Goal: Task Accomplishment & Management: Complete application form

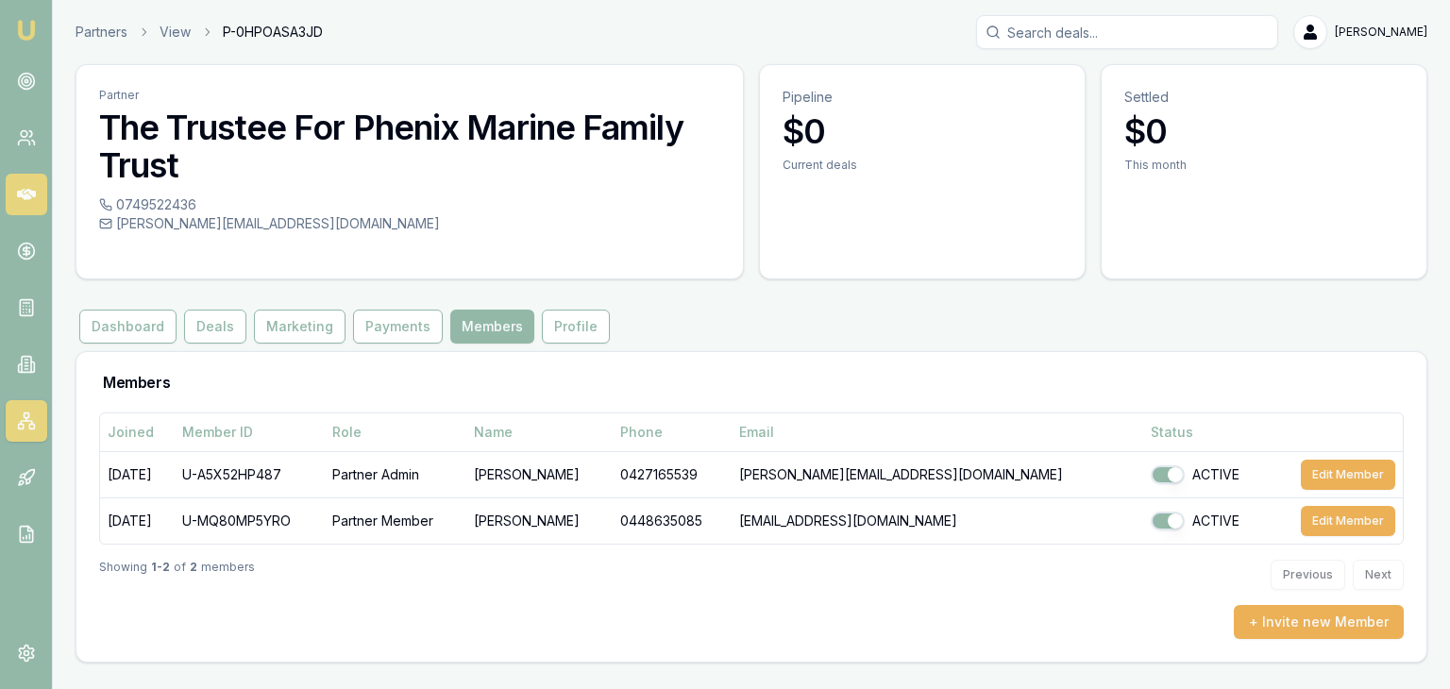
click at [18, 196] on icon at bounding box center [26, 194] width 19 height 11
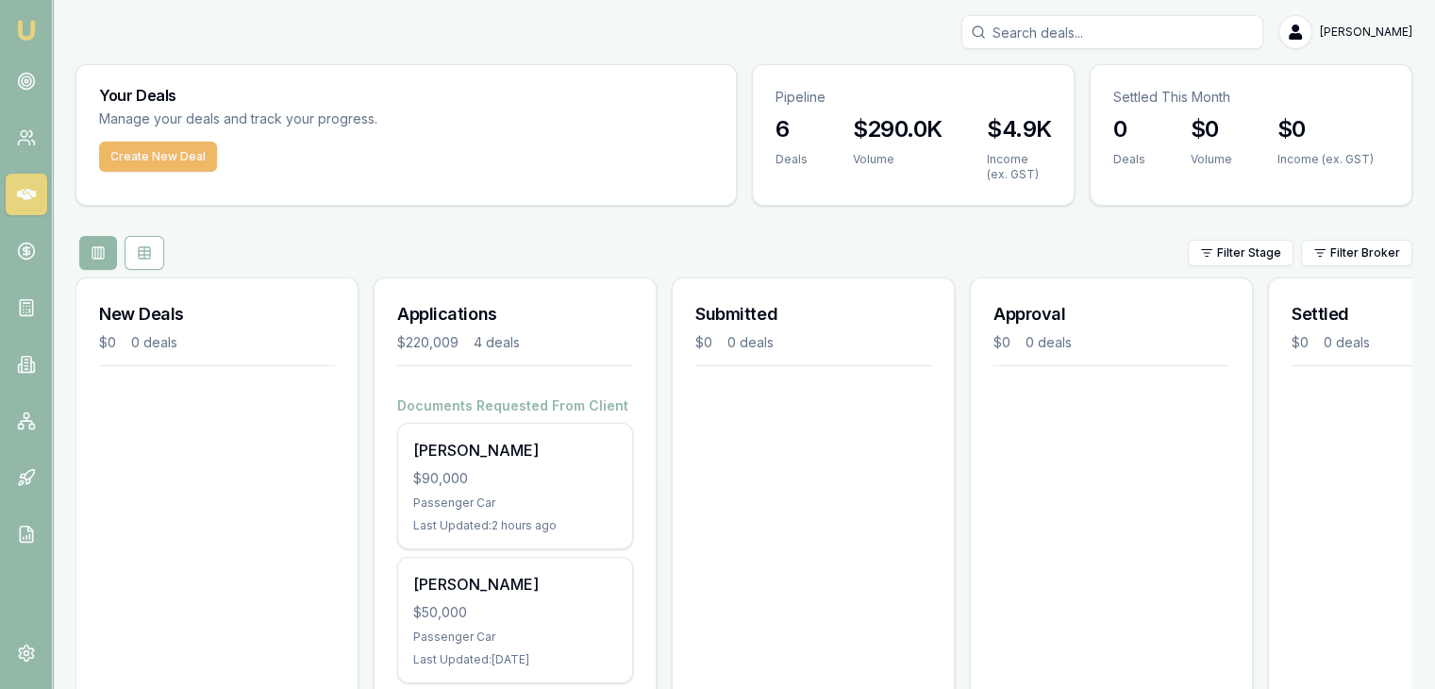
click at [153, 149] on button "Create New Deal" at bounding box center [158, 157] width 118 height 30
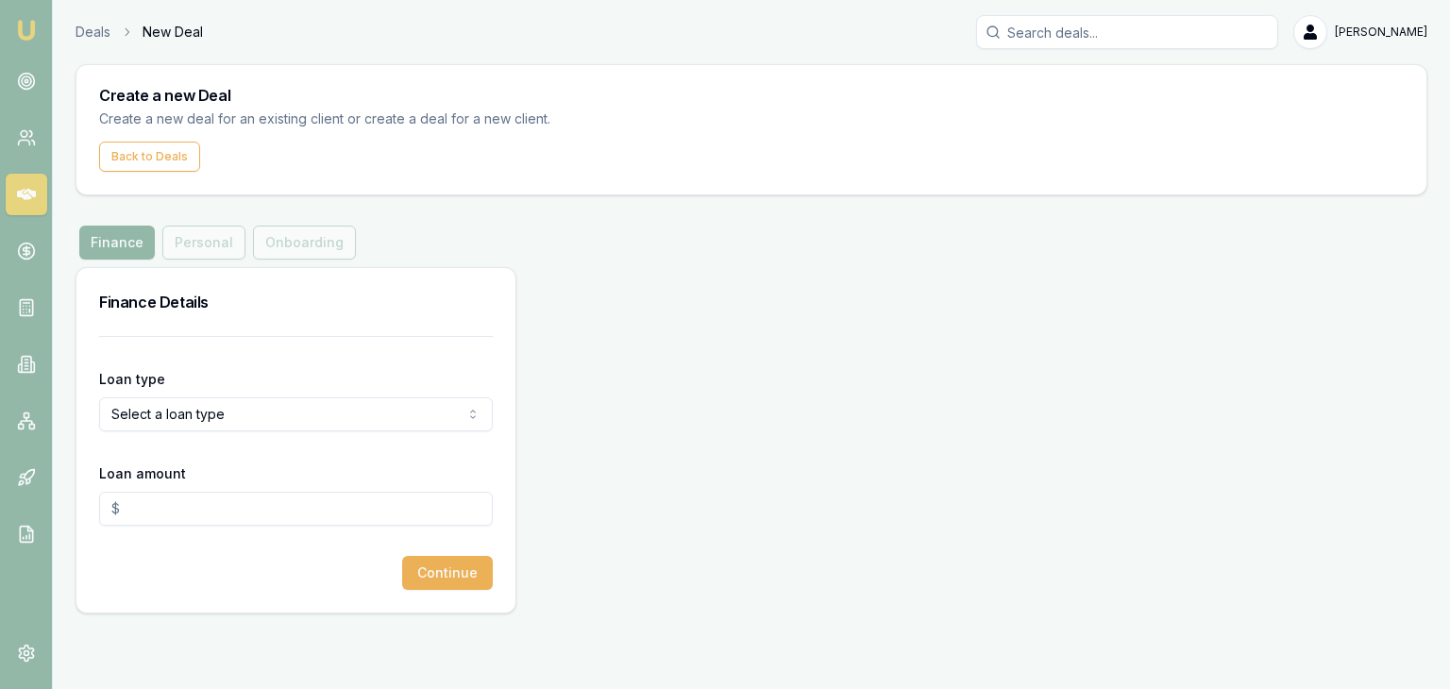
click at [166, 351] on form "Loan type Select a loan type Consumer Loan Consumer Asset Commercial Loan Comme…" at bounding box center [296, 463] width 394 height 254
click at [175, 418] on html "Emu Broker Deals New Deal [PERSON_NAME] Toggle Menu Create a new Deal Create a …" at bounding box center [725, 344] width 1450 height 689
select select "CONSUMER_ASSET"
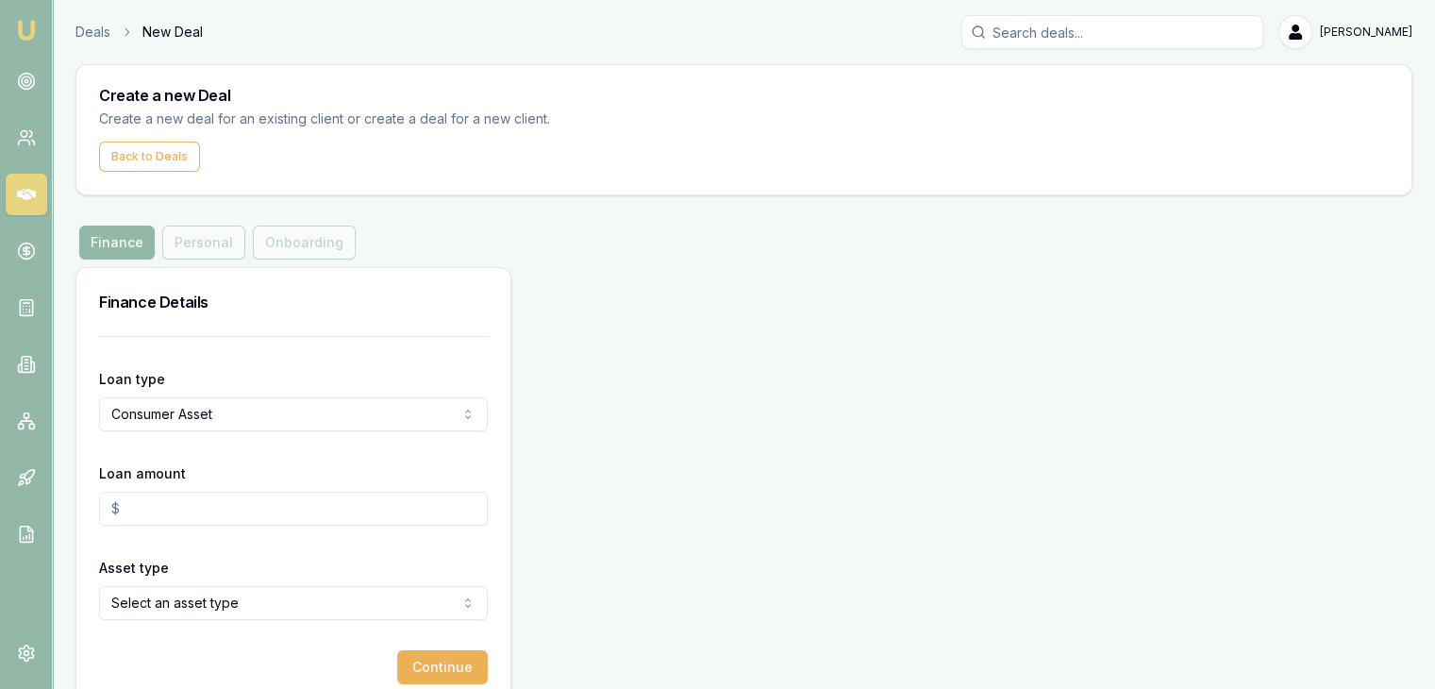
click at [146, 505] on input "Loan amount" at bounding box center [293, 509] width 389 height 34
type input "$26,449.15"
click at [121, 597] on html "Emu Broker Deals New Deal [PERSON_NAME] Toggle Menu Create a new Deal Create a …" at bounding box center [725, 344] width 1450 height 689
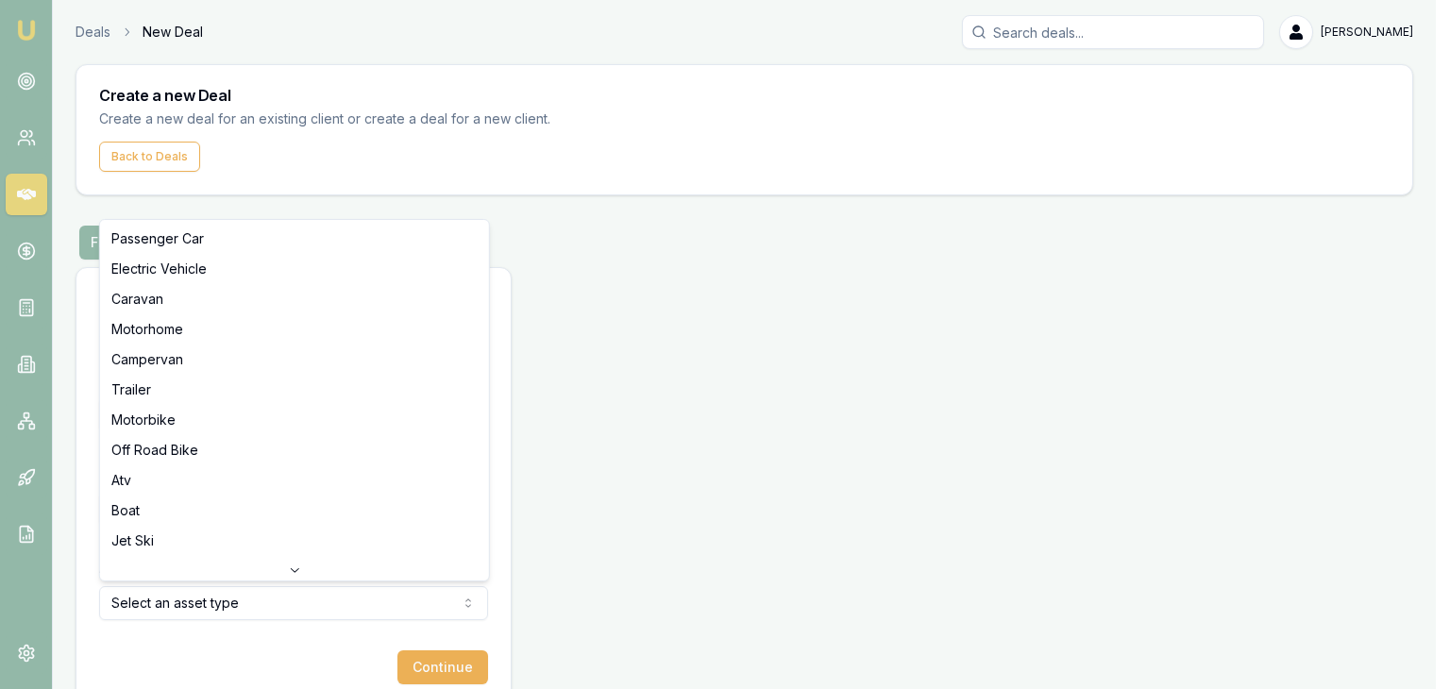
select select "BOAT"
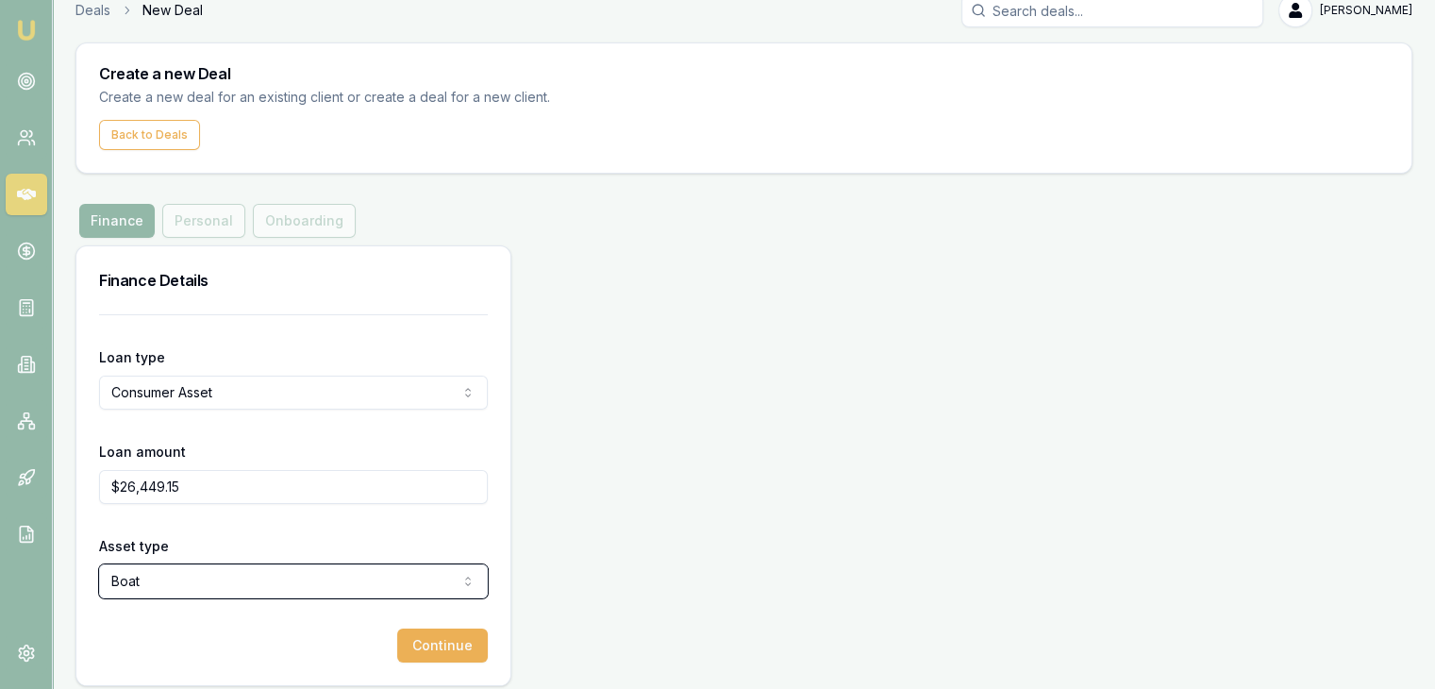
scroll to position [33, 0]
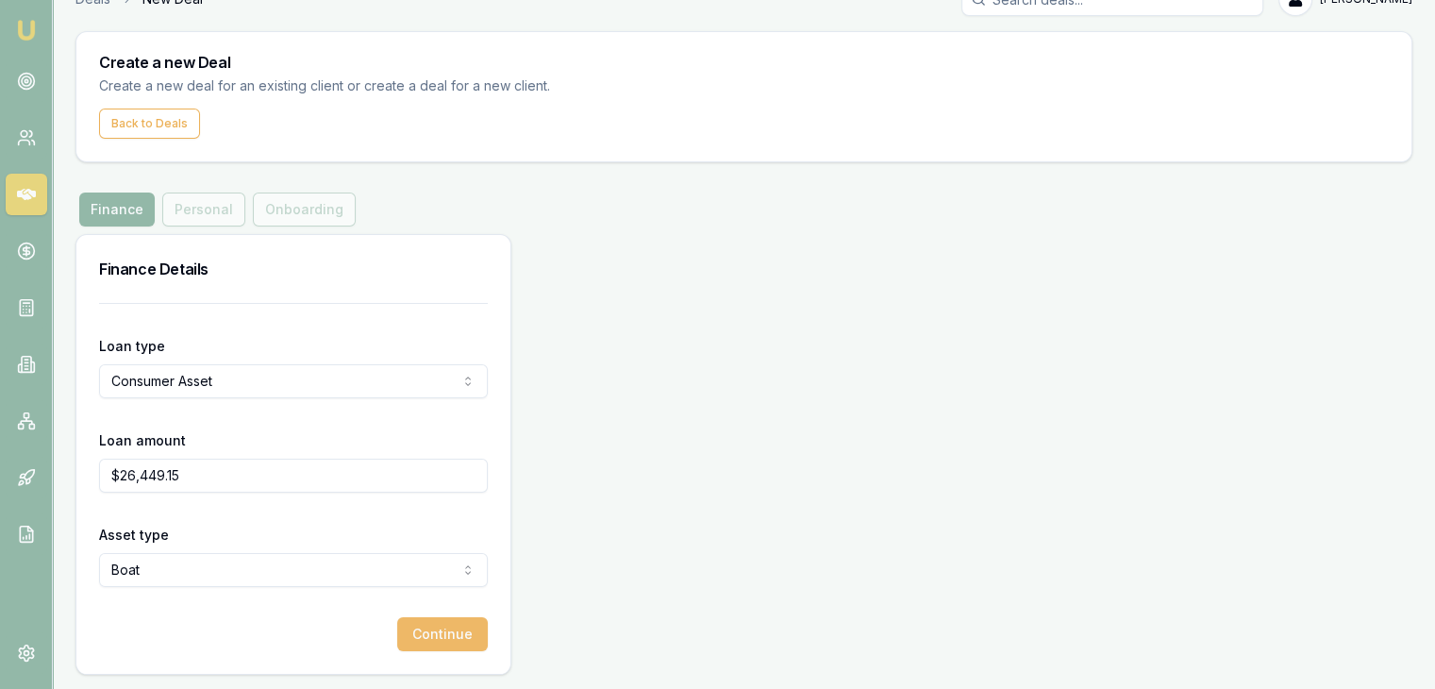
click at [435, 635] on button "Continue" at bounding box center [442, 634] width 91 height 34
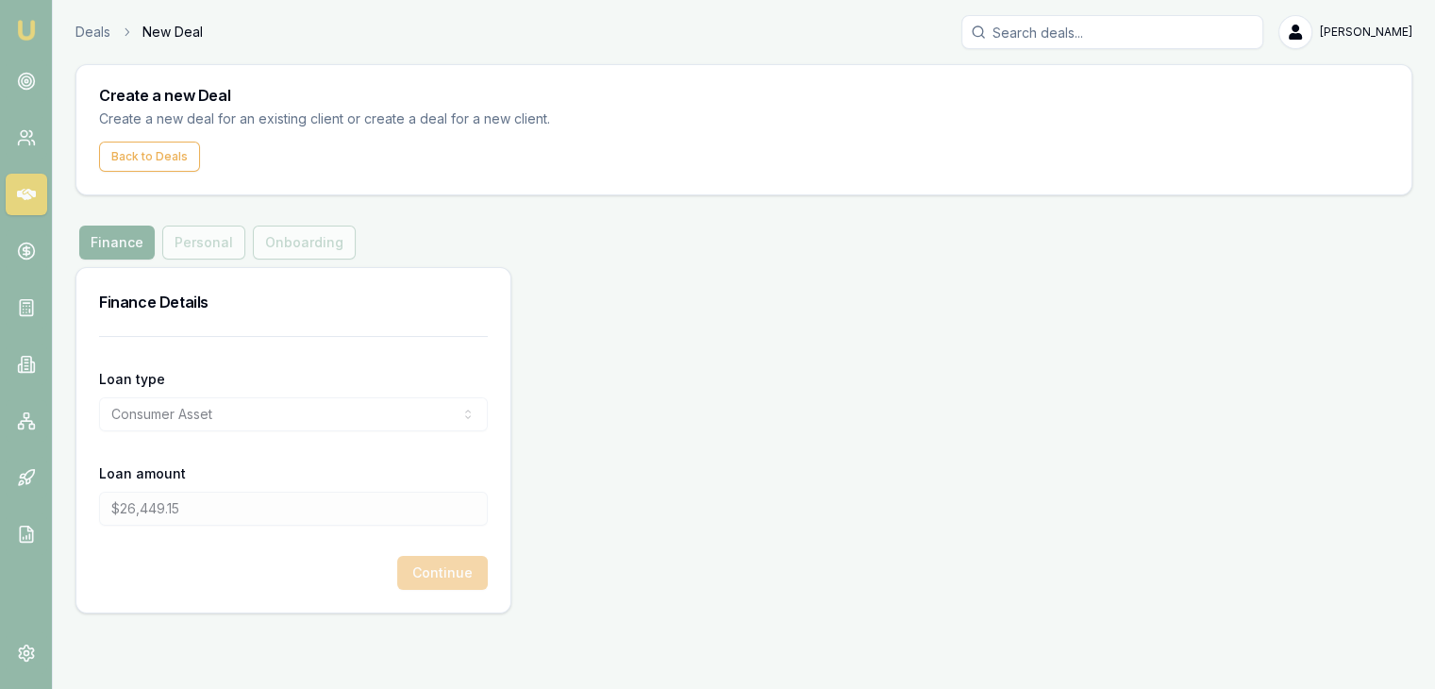
scroll to position [0, 0]
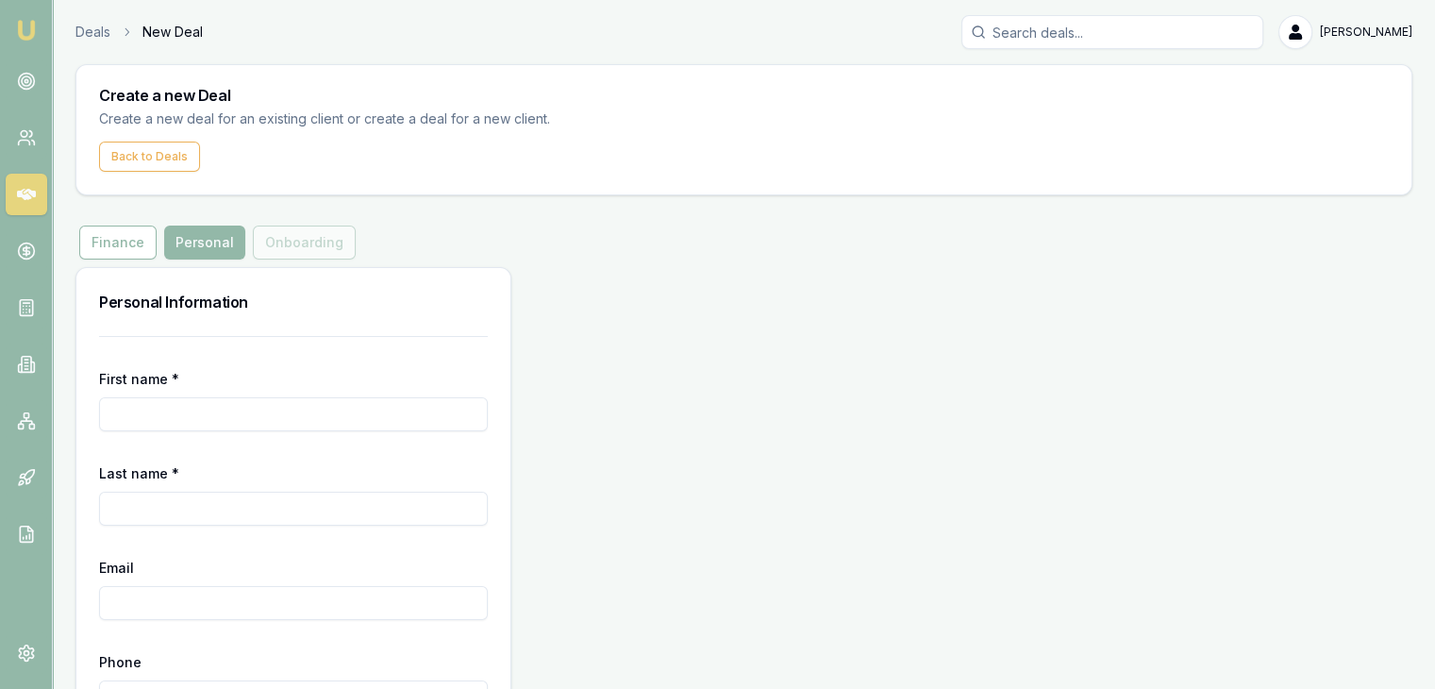
click at [207, 410] on input "First name *" at bounding box center [293, 414] width 389 height 34
type input "[PERSON_NAME]"
paste input "andrew­[EMAIL_ADDRESS][DOMAIN_NAME]"
type input "andrew­[EMAIL_ADDRESS][DOMAIN_NAME]"
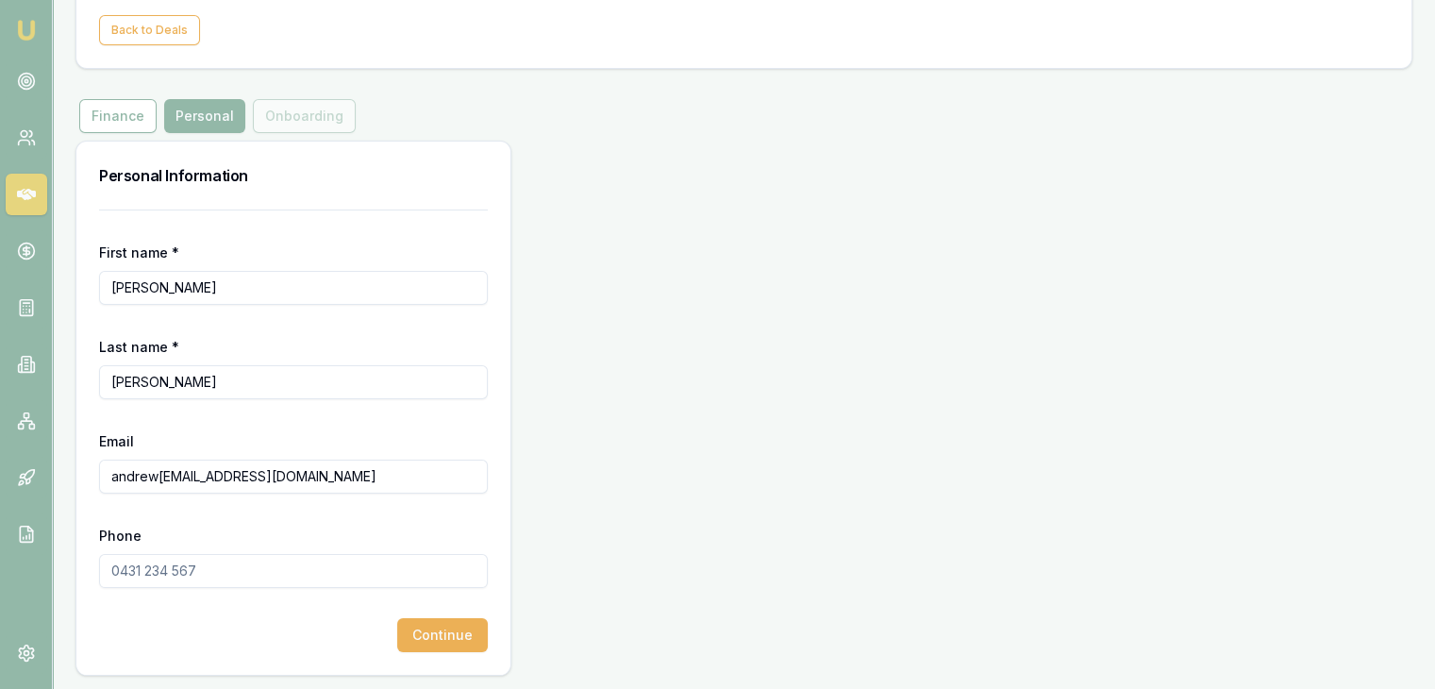
scroll to position [127, 0]
paste input "0439 440 089"
type input "0439 440 089"
click at [442, 638] on button "Continue" at bounding box center [442, 634] width 91 height 34
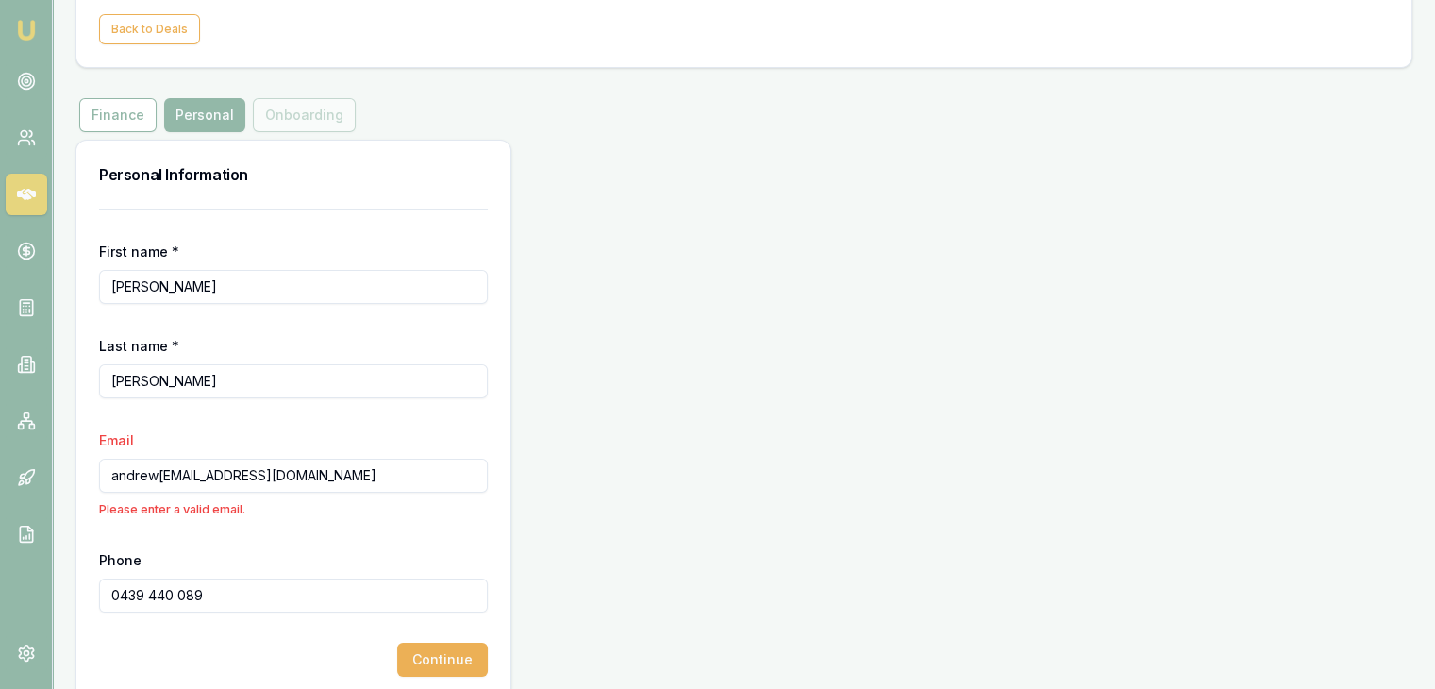
click at [114, 473] on input "andrew­[EMAIL_ADDRESS][DOMAIN_NAME]" at bounding box center [293, 476] width 389 height 34
click at [442, 662] on button "Continue" at bounding box center [442, 660] width 91 height 34
click at [112, 477] on input "andrew­[EMAIL_ADDRESS][DOMAIN_NAME]" at bounding box center [293, 476] width 389 height 34
drag, startPoint x: 324, startPoint y: 473, endPoint x: 84, endPoint y: 471, distance: 239.7
click at [84, 471] on div "First name * [PERSON_NAME] name * [PERSON_NAME] Email andrew­[EMAIL_ADDRESS][DO…" at bounding box center [293, 454] width 434 height 491
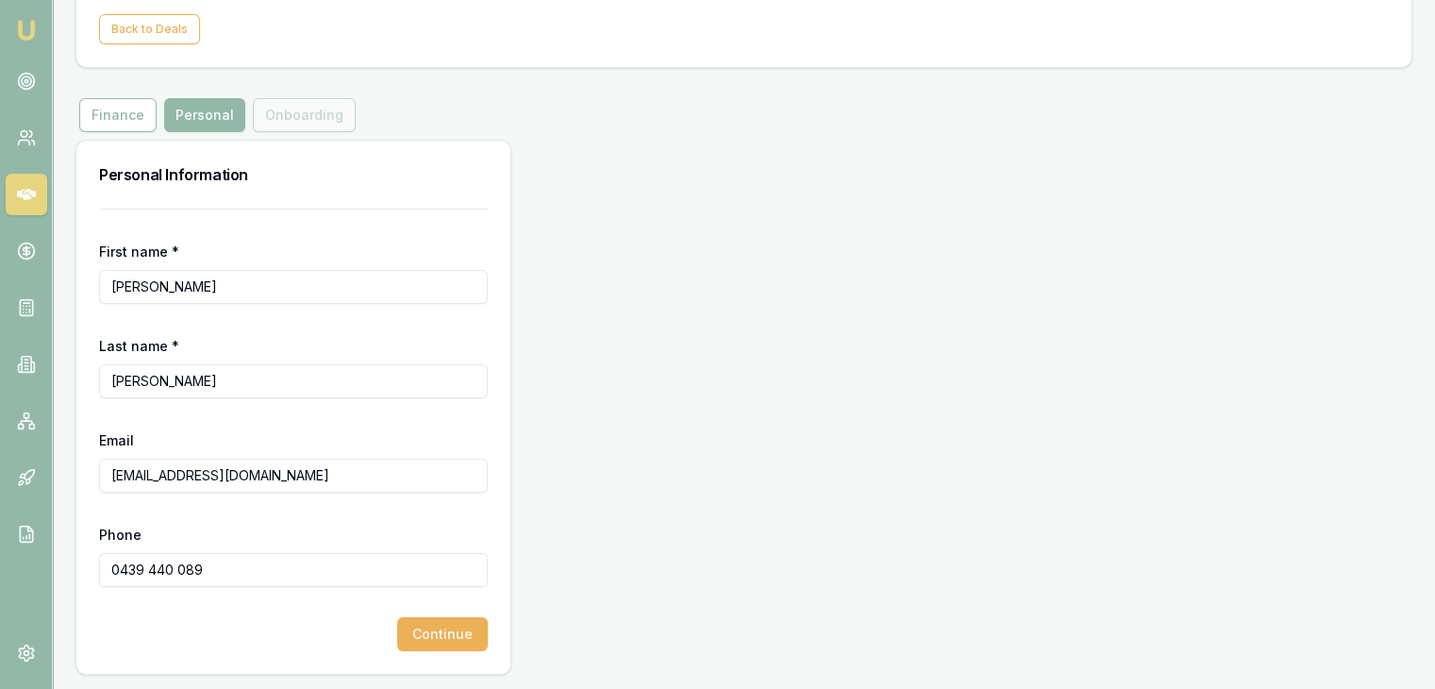
type input "[EMAIL_ADDRESS][DOMAIN_NAME]"
click at [436, 637] on button "Continue" at bounding box center [442, 634] width 91 height 34
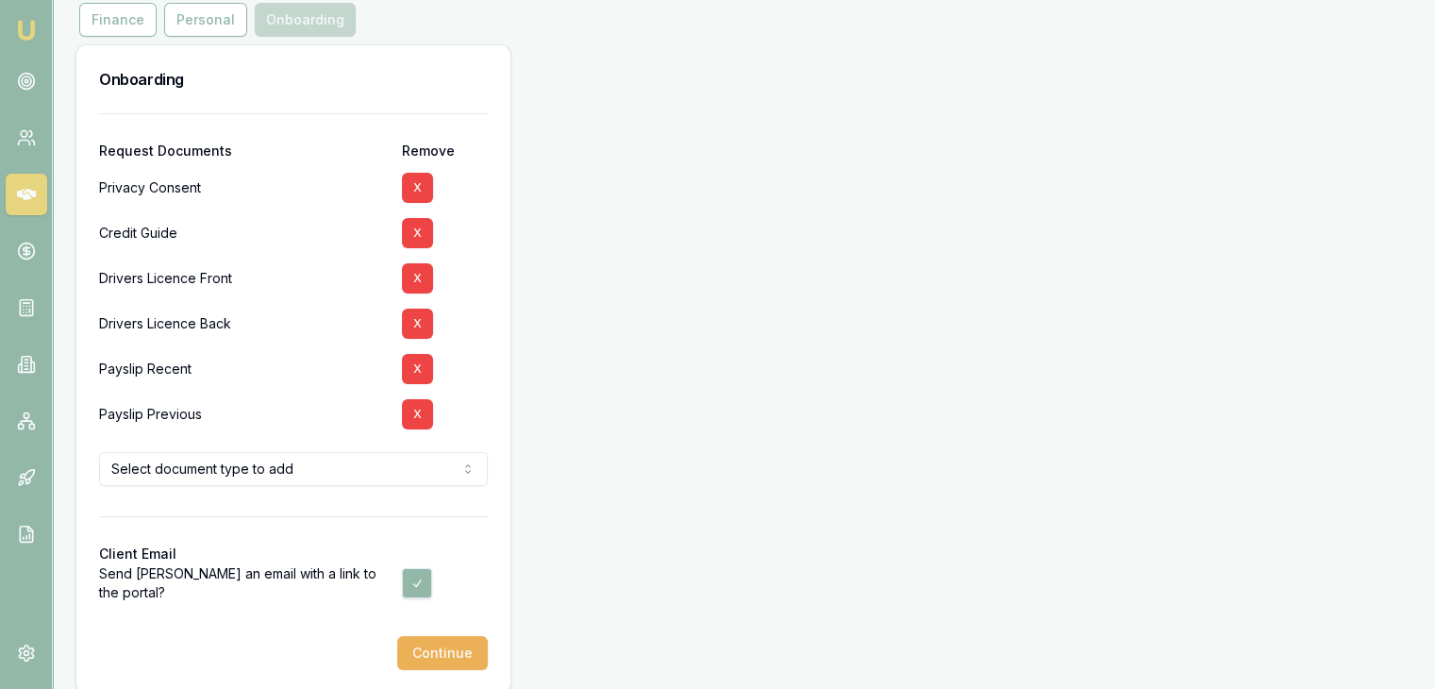
scroll to position [242, 0]
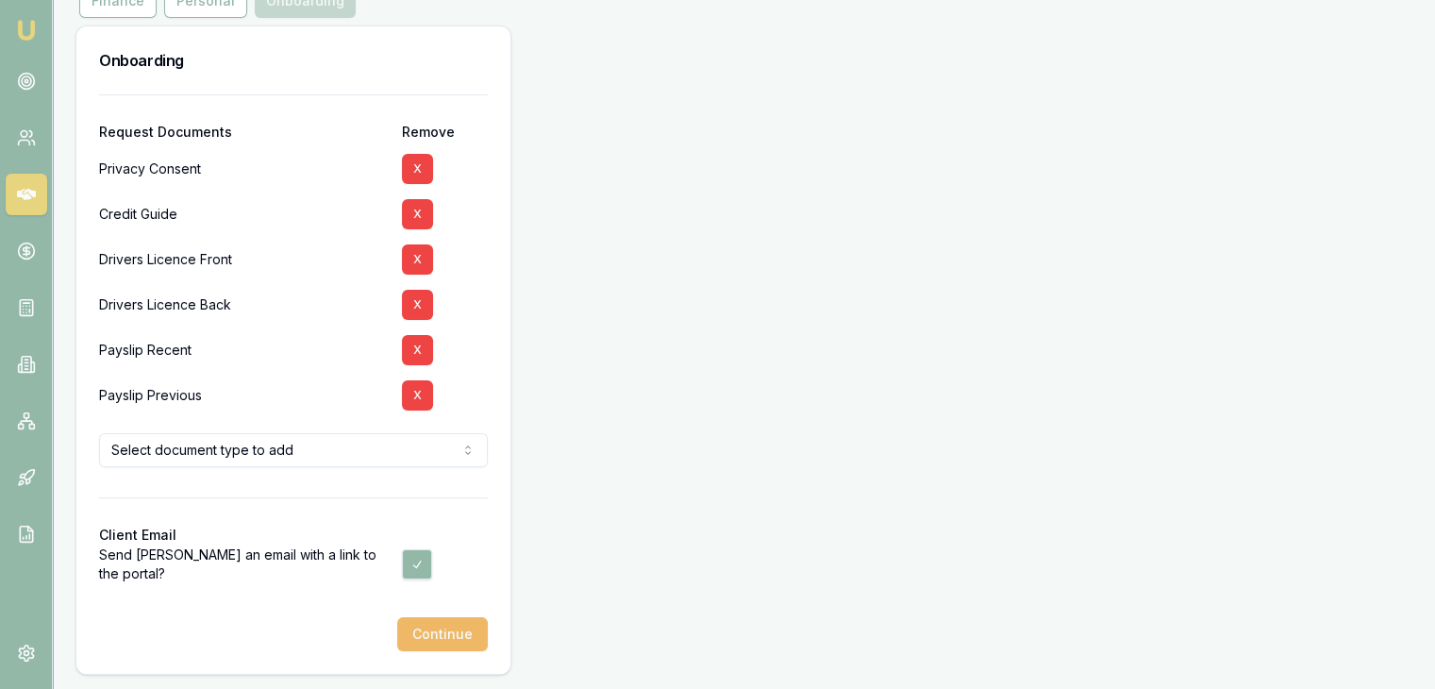
click at [435, 633] on button "Continue" at bounding box center [442, 634] width 91 height 34
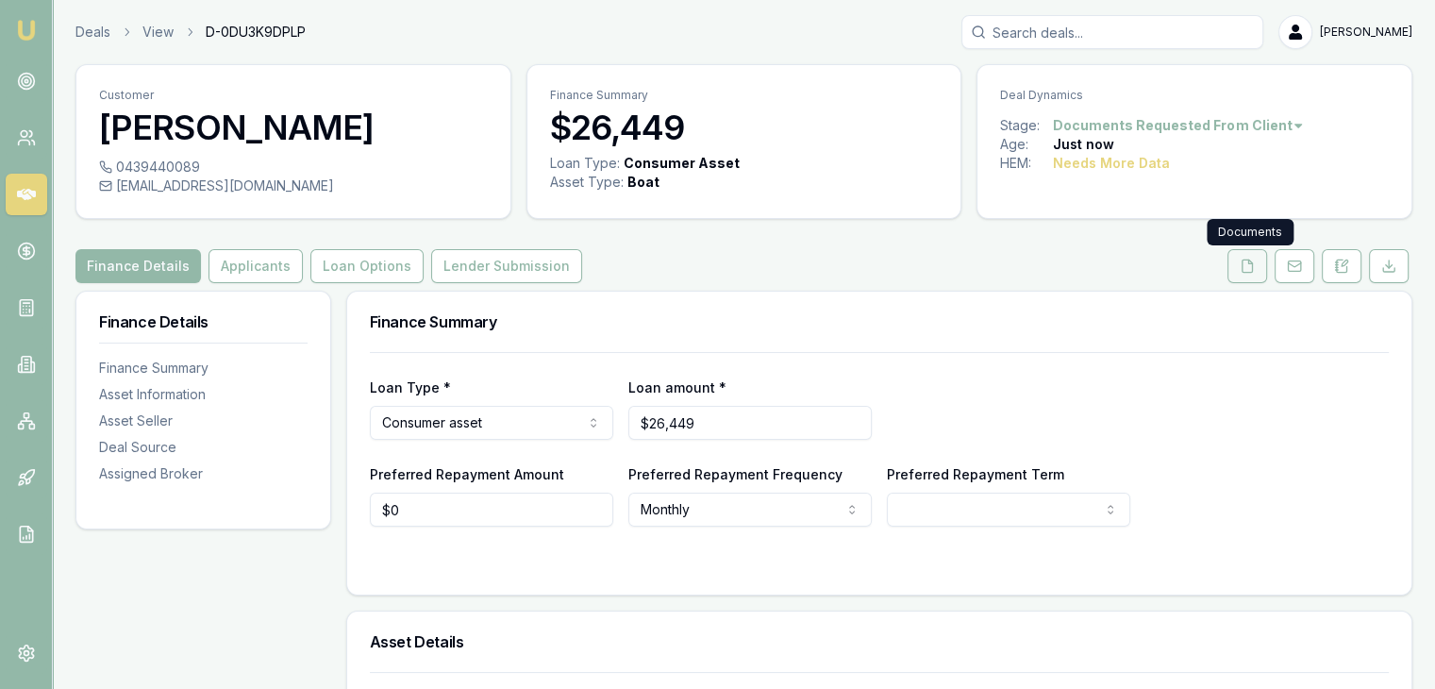
click at [1253, 267] on icon at bounding box center [1248, 266] width 10 height 12
